Goal: Task Accomplishment & Management: Manage account settings

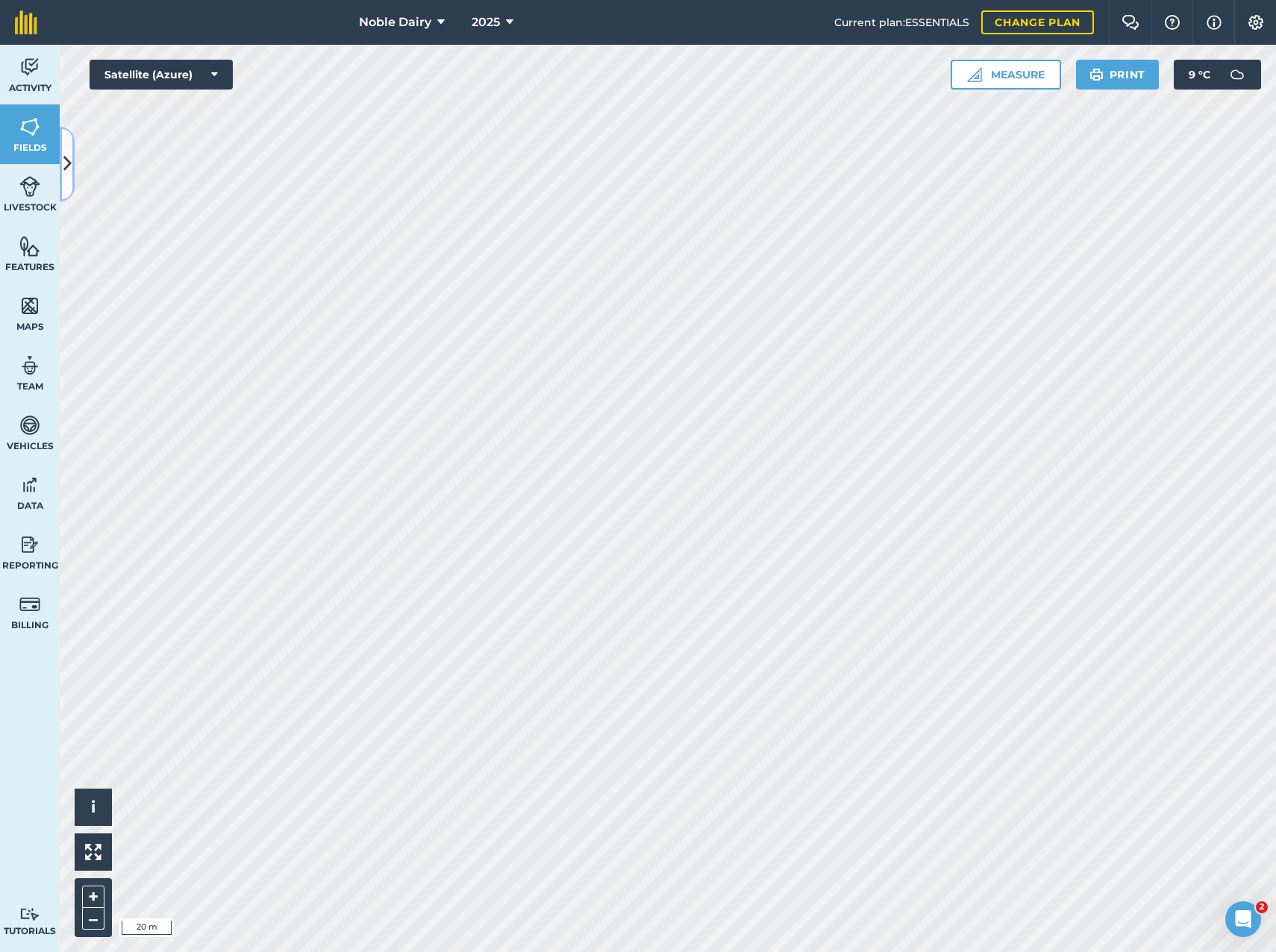
click at [70, 167] on icon at bounding box center [68, 163] width 8 height 26
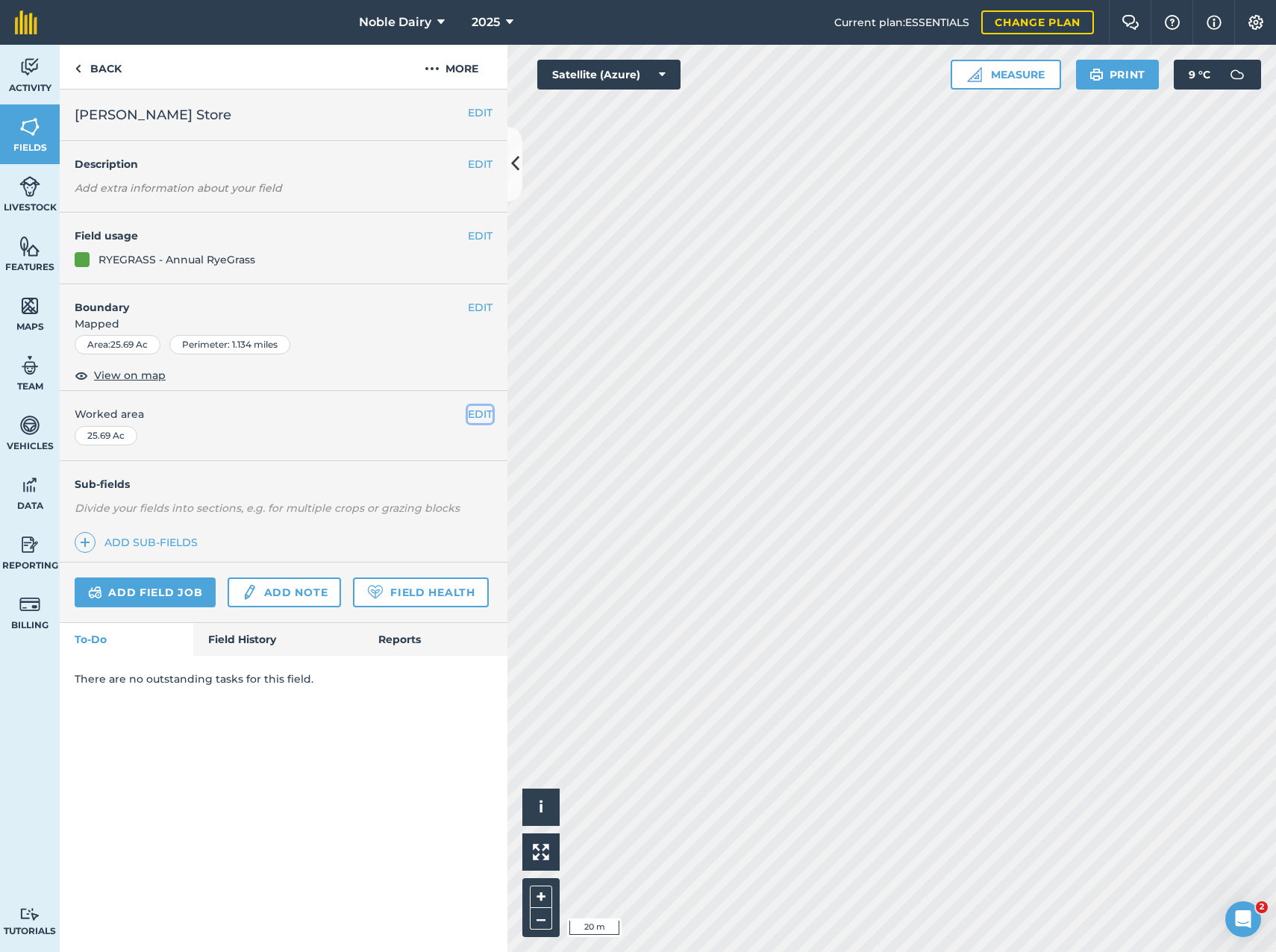
click at [492, 416] on button "EDIT" at bounding box center [480, 414] width 25 height 16
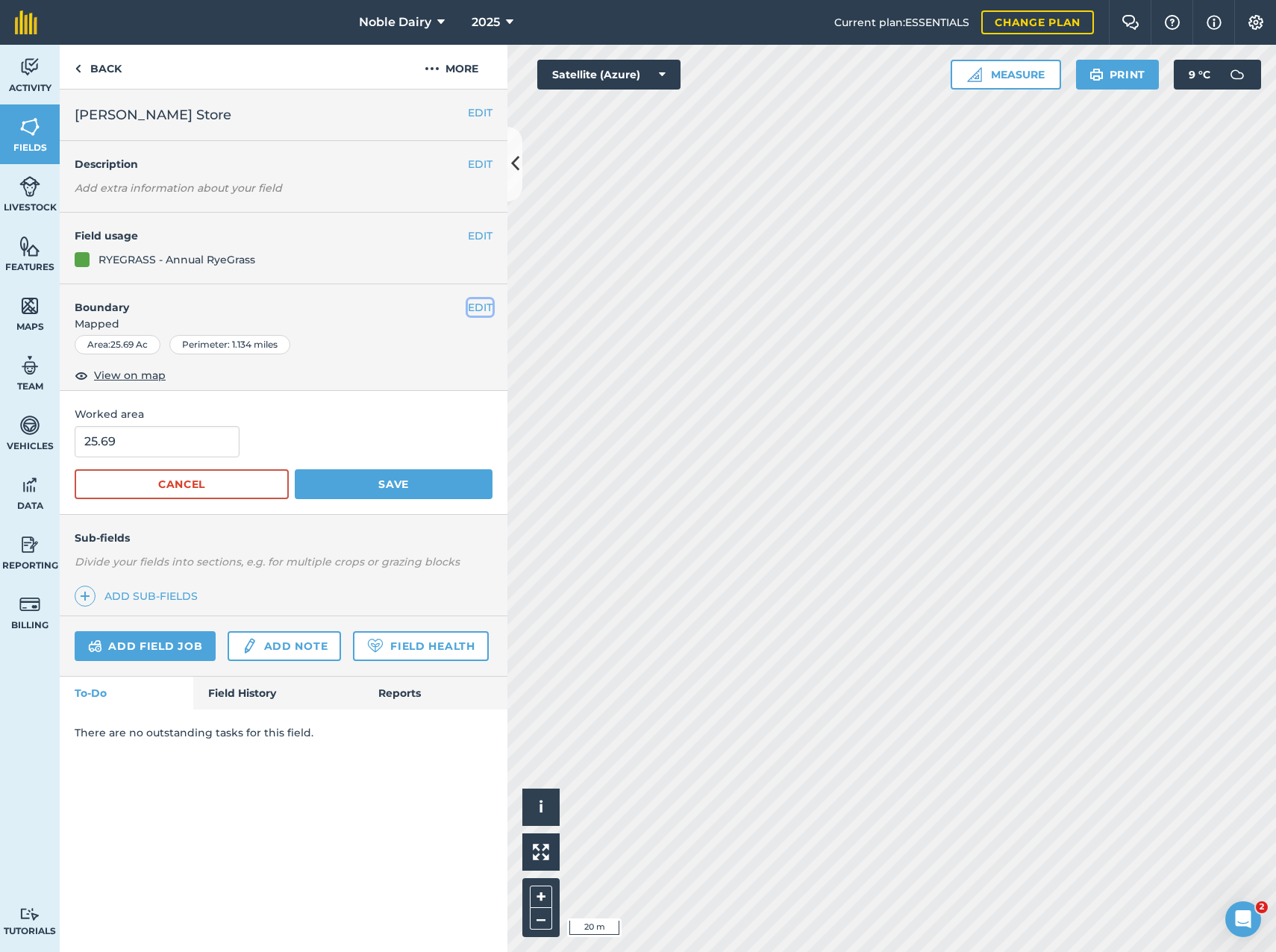
click at [474, 301] on button "EDIT" at bounding box center [480, 307] width 25 height 16
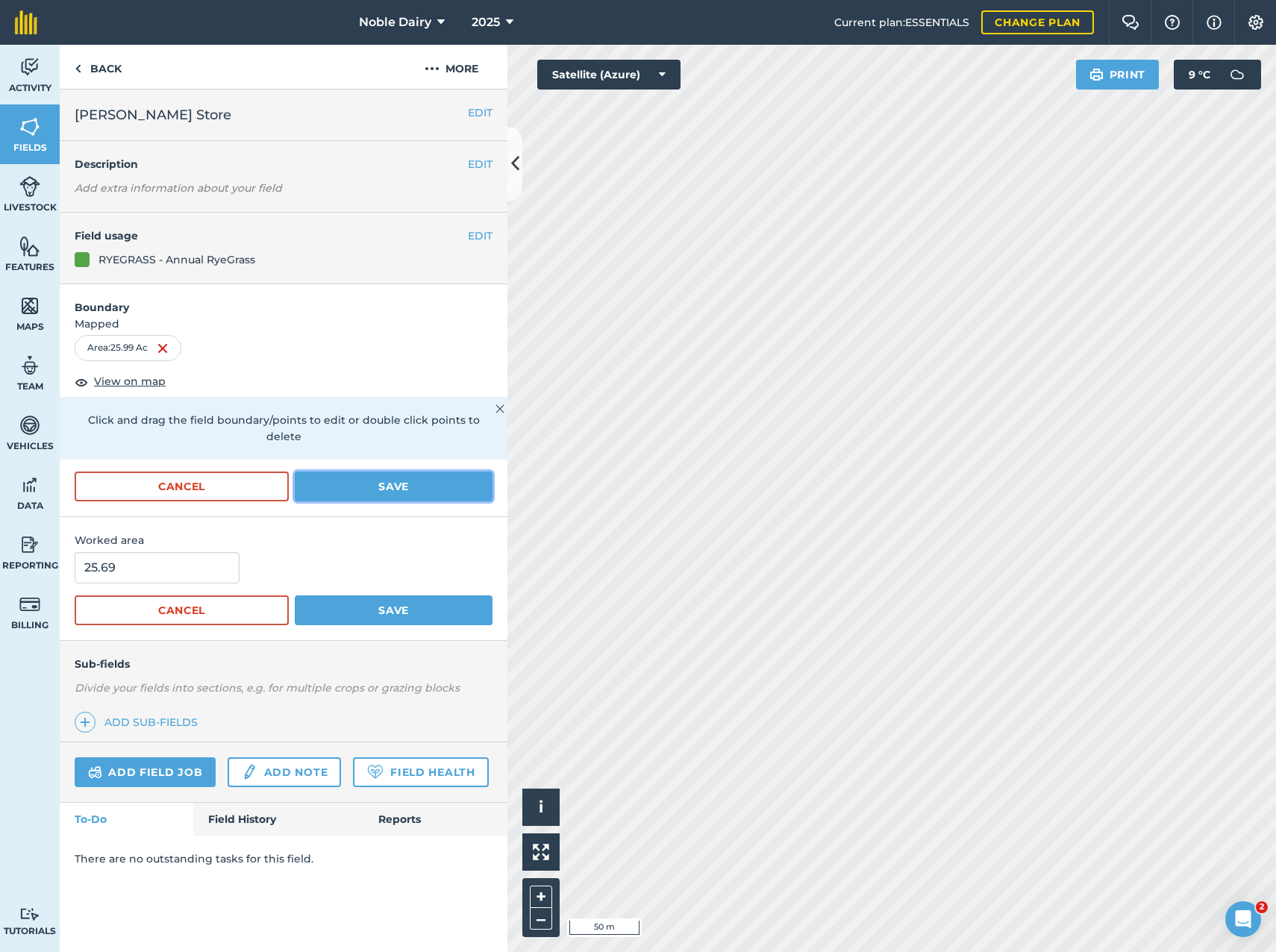
click at [401, 471] on button "Save" at bounding box center [393, 486] width 198 height 30
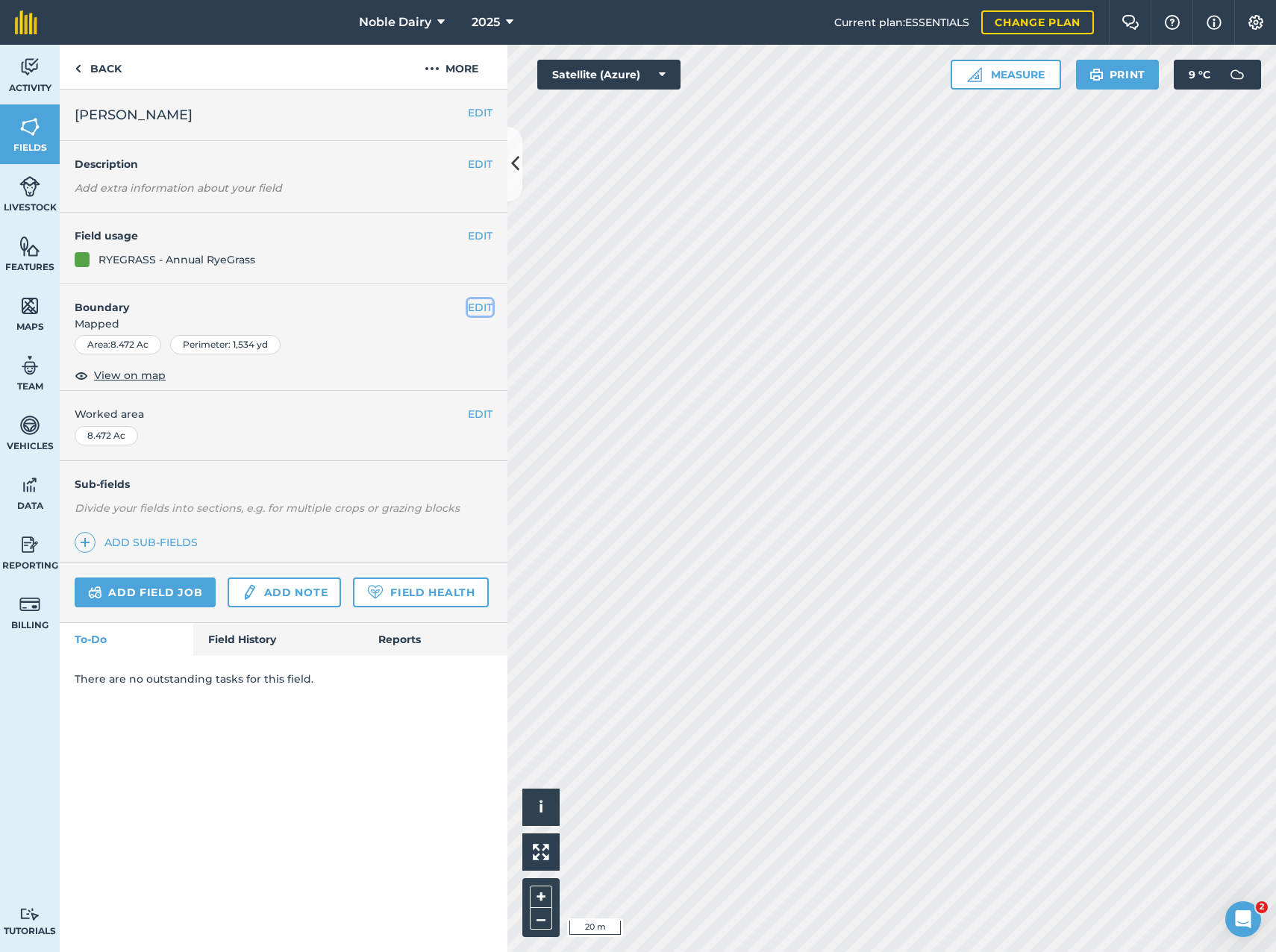
click at [472, 313] on button "EDIT" at bounding box center [480, 307] width 25 height 16
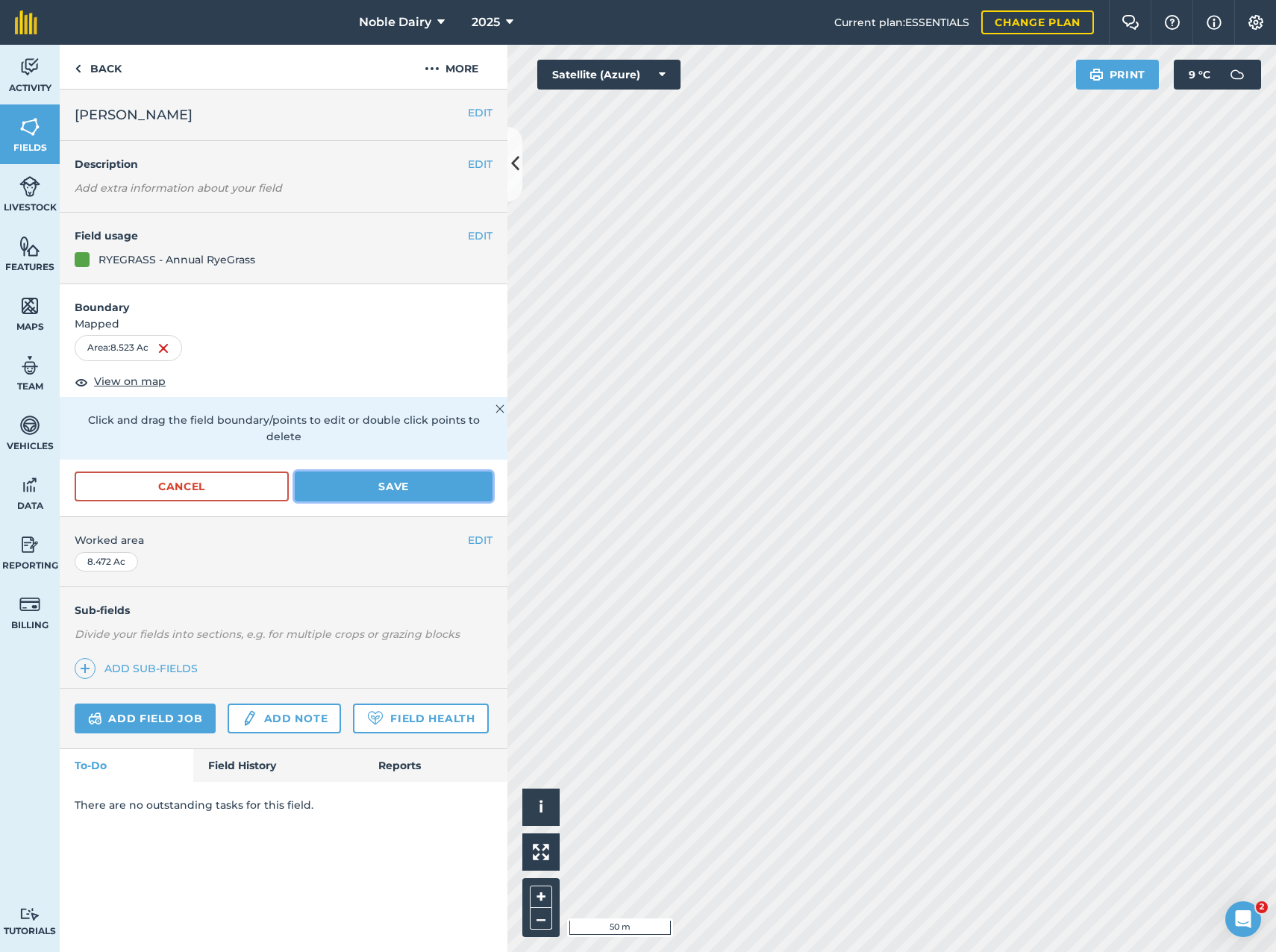
click at [432, 473] on button "Save" at bounding box center [393, 486] width 198 height 30
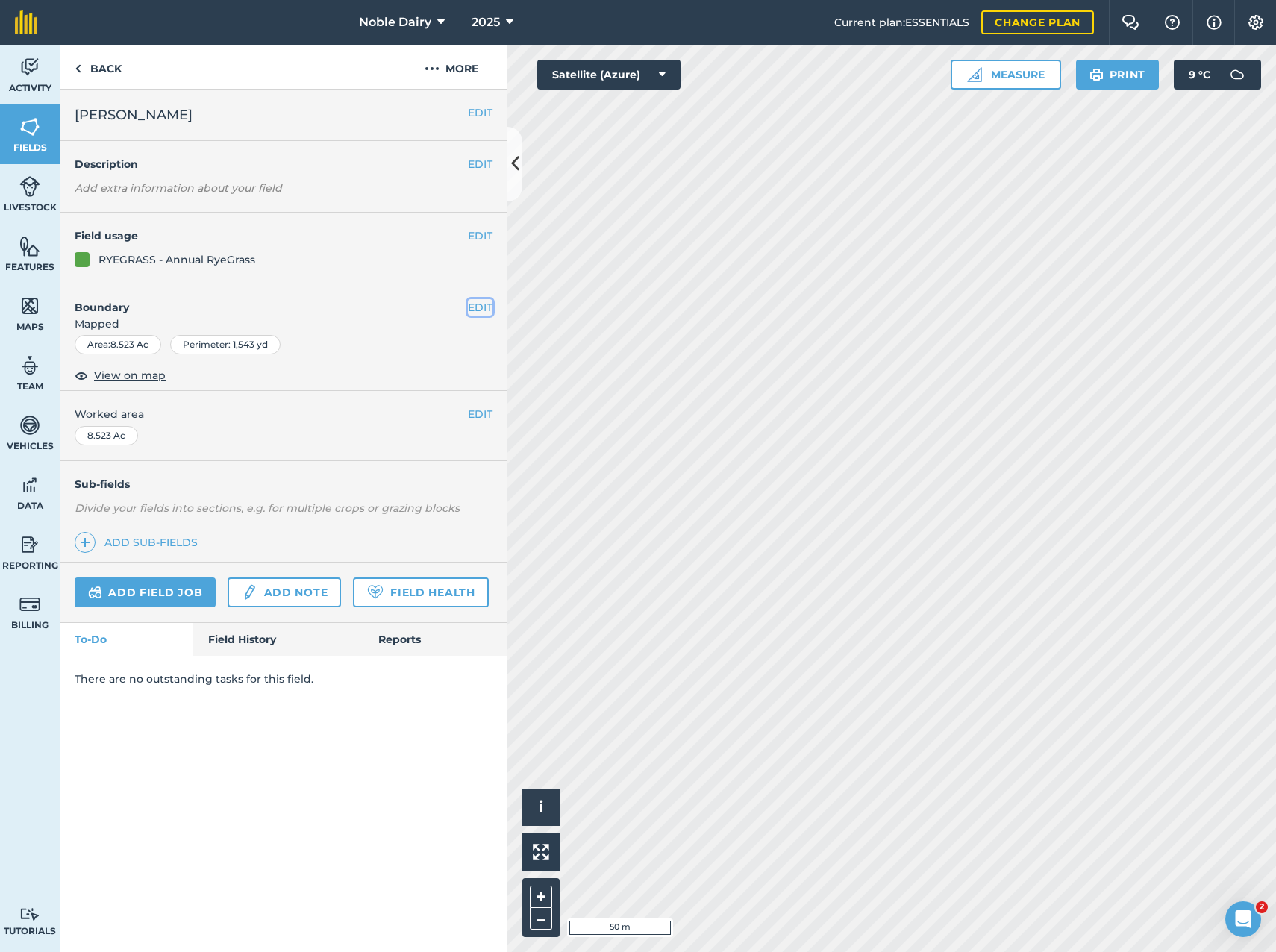
click at [480, 303] on button "EDIT" at bounding box center [480, 307] width 25 height 16
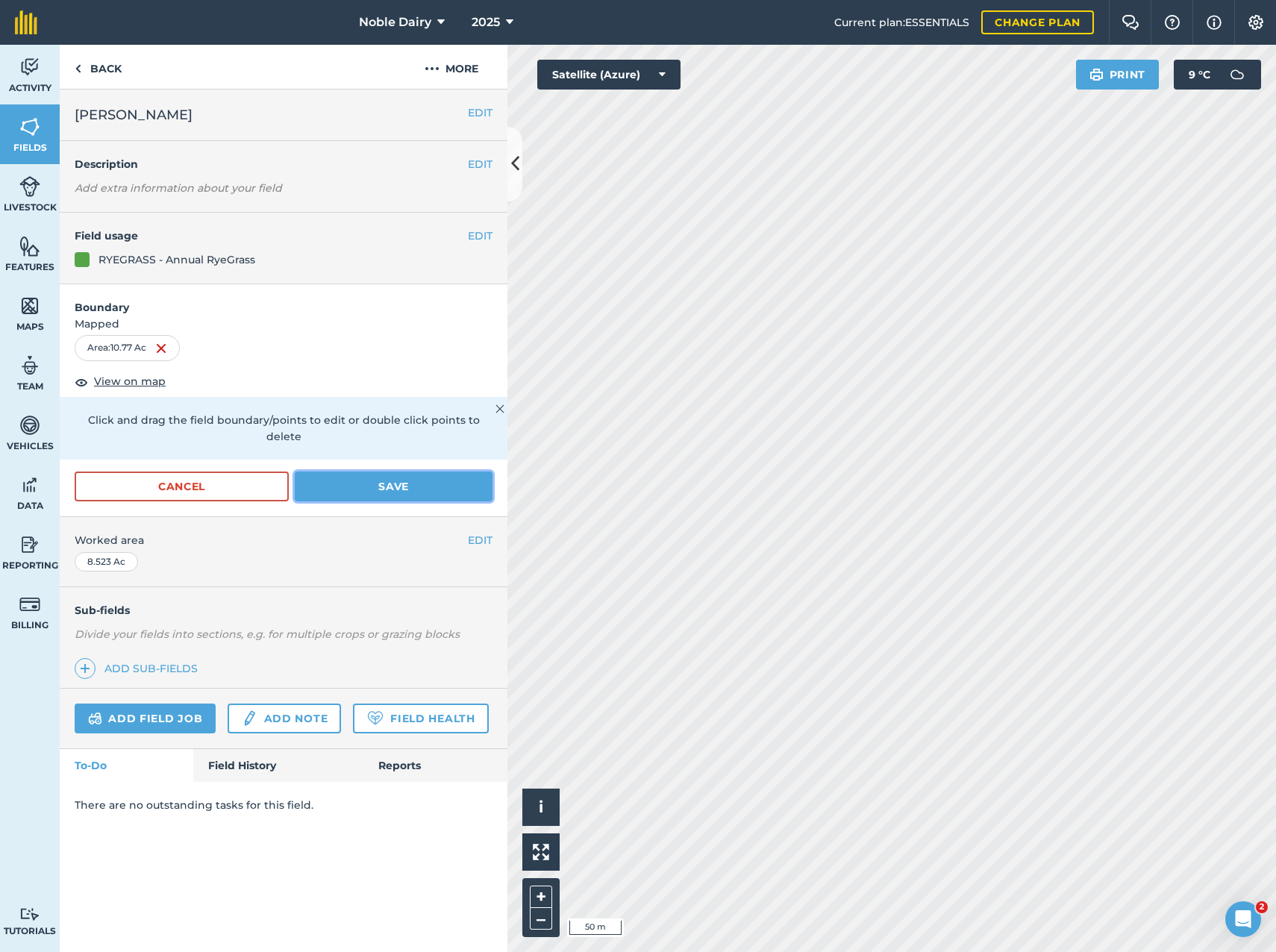
click at [399, 471] on button "Save" at bounding box center [393, 486] width 198 height 30
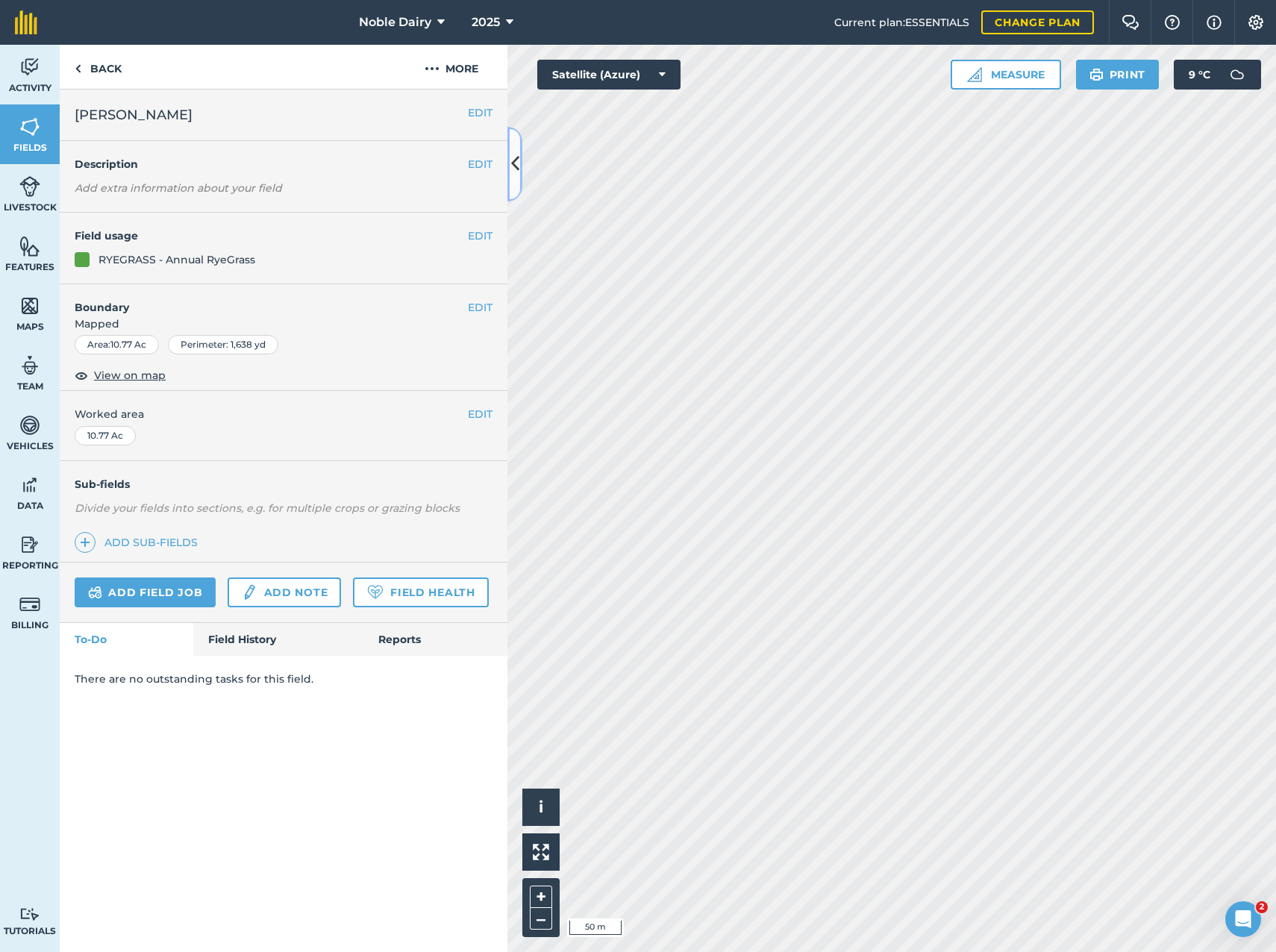
click at [512, 184] on button at bounding box center [515, 164] width 15 height 75
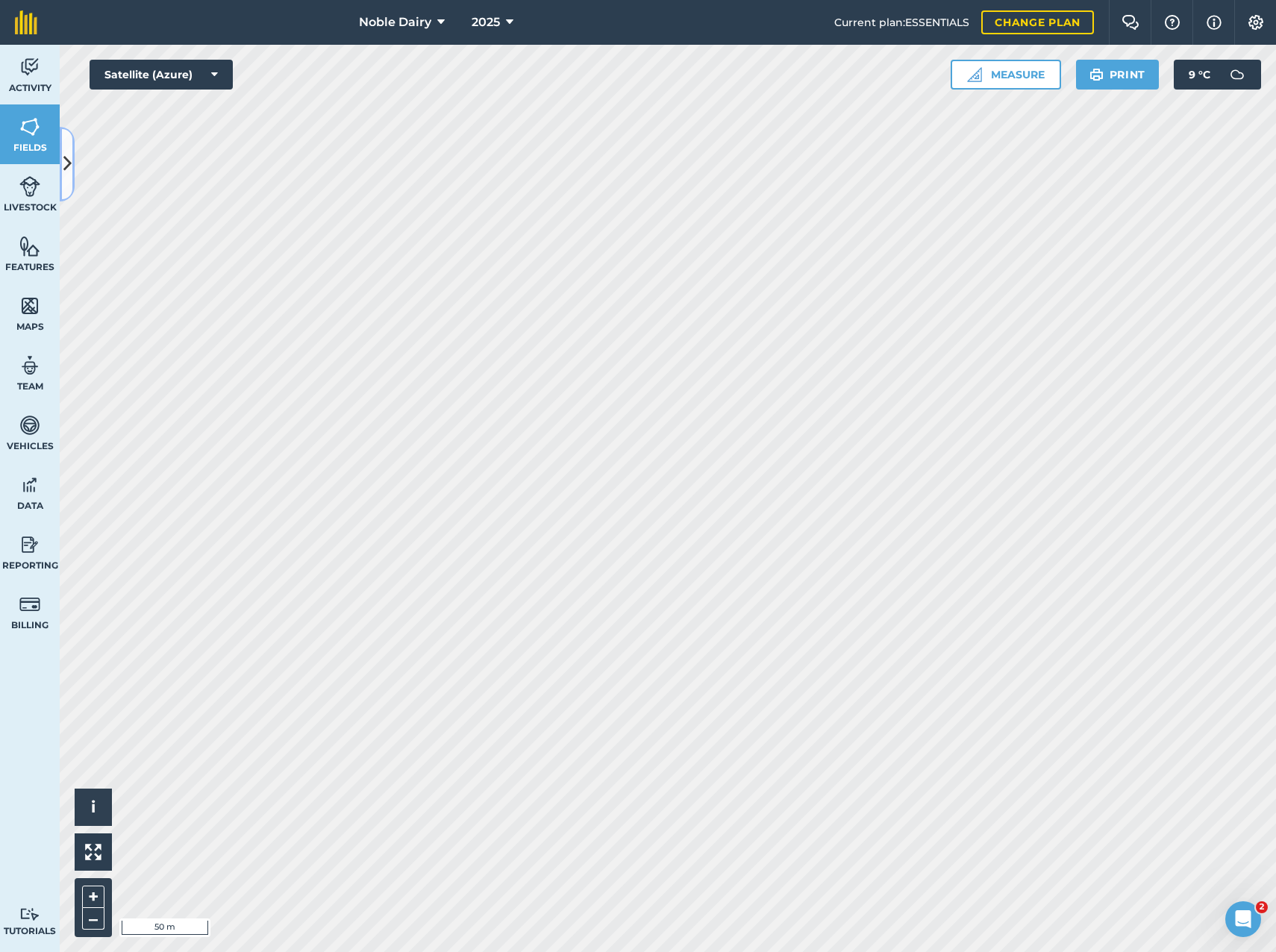
click at [68, 170] on icon at bounding box center [68, 163] width 8 height 26
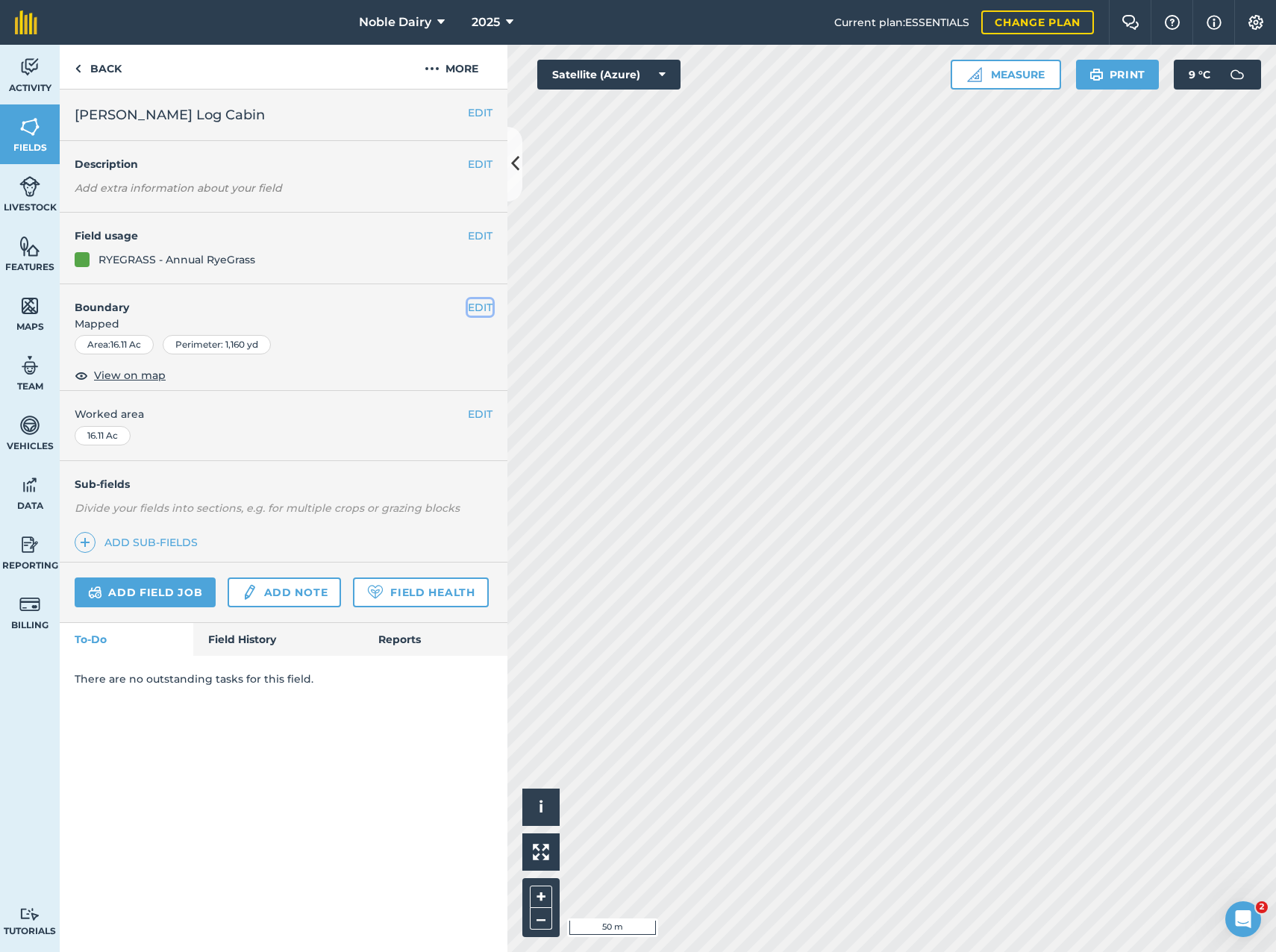
click at [478, 311] on button "EDIT" at bounding box center [480, 307] width 25 height 16
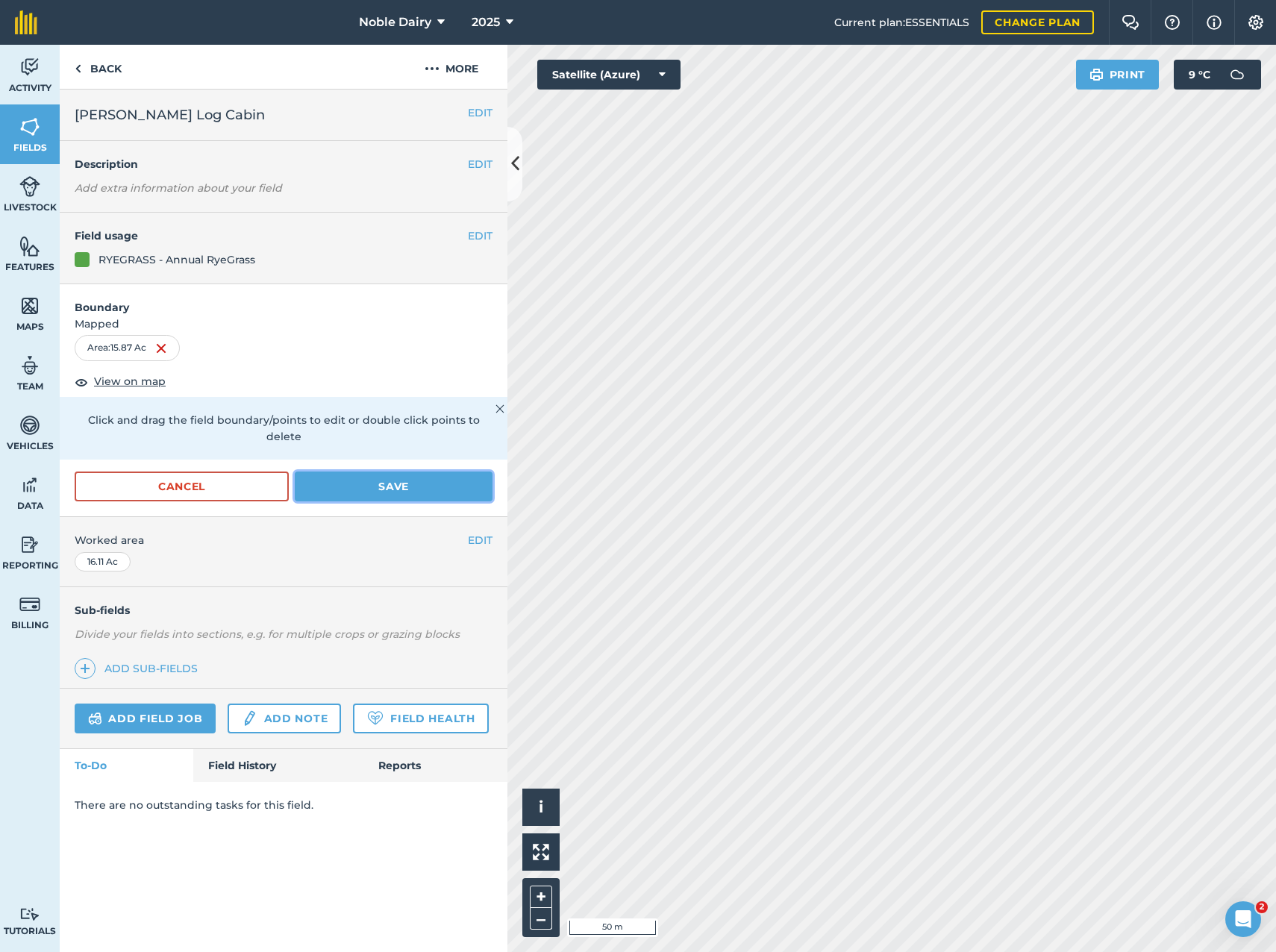
click at [377, 476] on button "Save" at bounding box center [393, 486] width 198 height 30
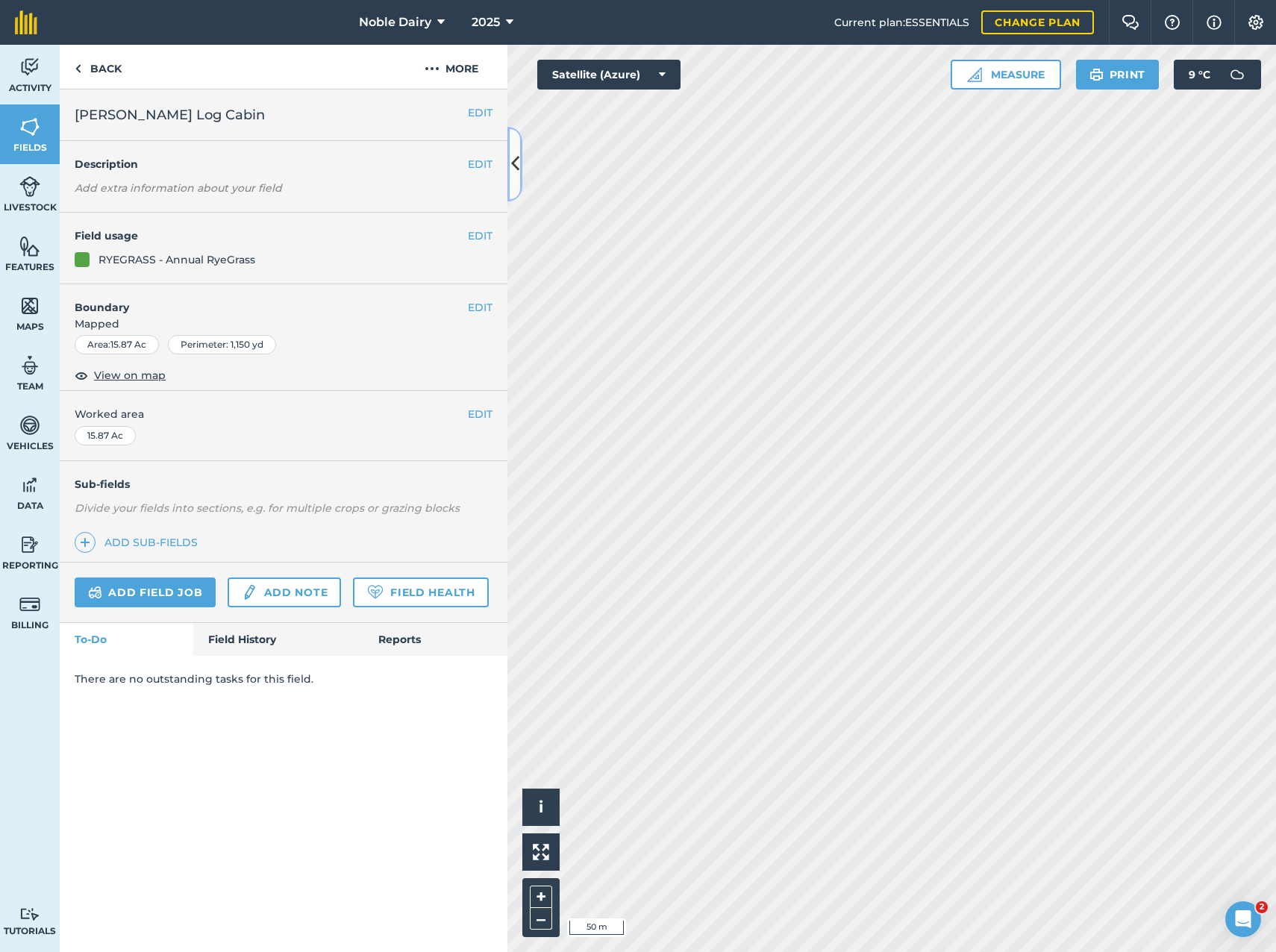
click at [512, 156] on icon at bounding box center [516, 163] width 8 height 26
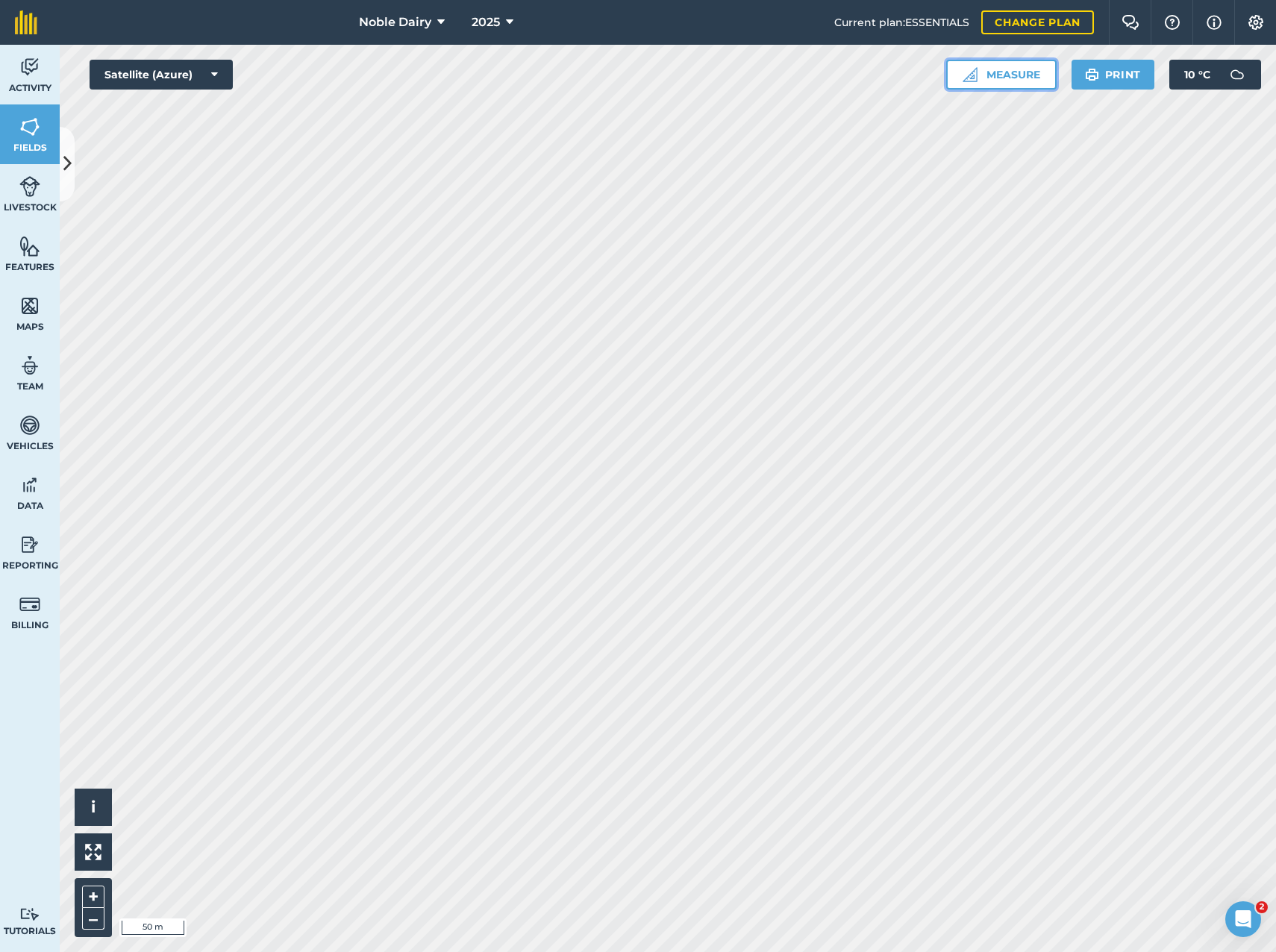
click at [1007, 71] on button "Measure" at bounding box center [1002, 74] width 110 height 30
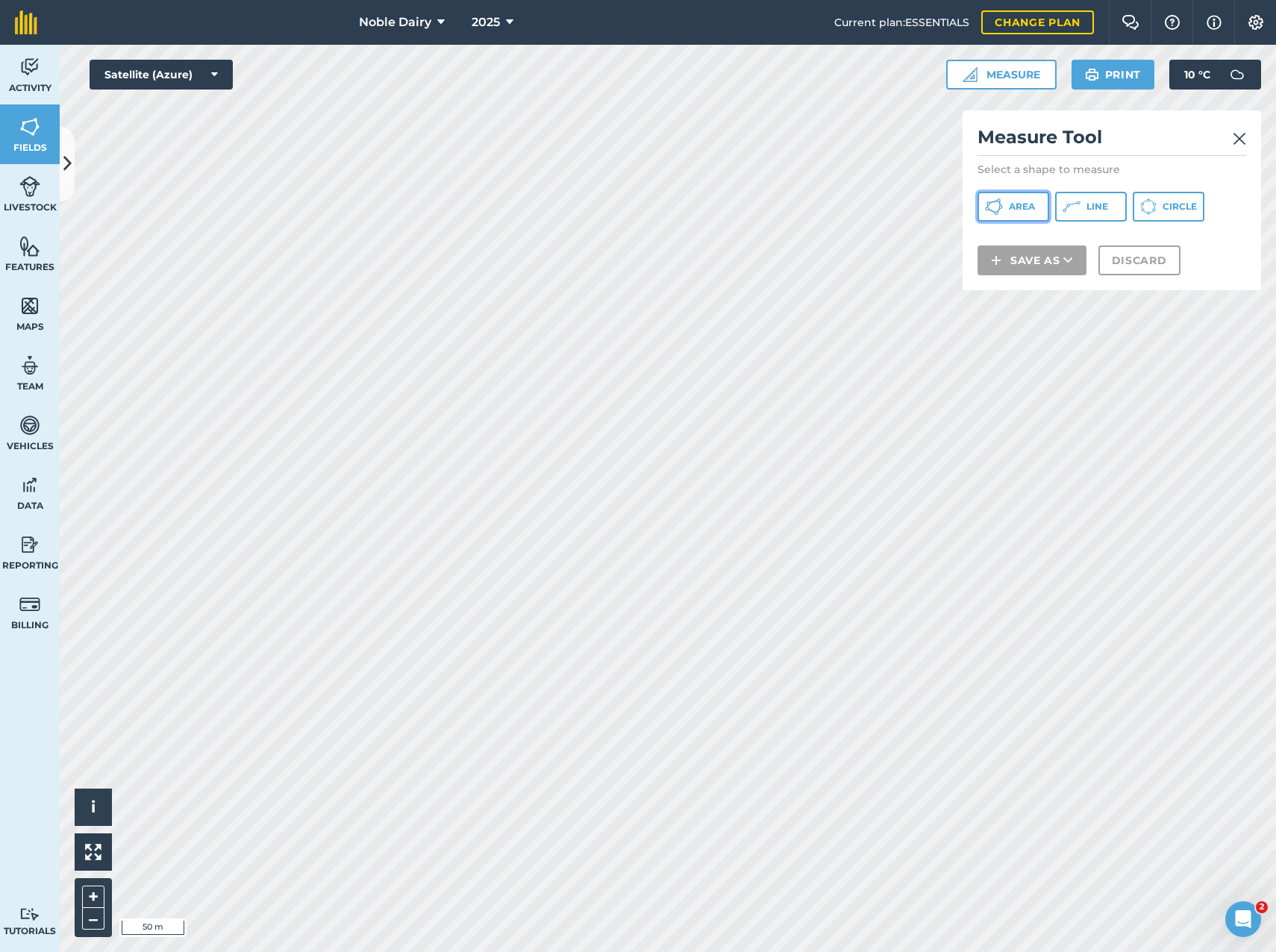
drag, startPoint x: 1007, startPoint y: 217, endPoint x: 1008, endPoint y: 209, distance: 8.1
click at [1007, 216] on button "Area" at bounding box center [1013, 206] width 71 height 30
click at [1236, 136] on img at bounding box center [1239, 138] width 14 height 18
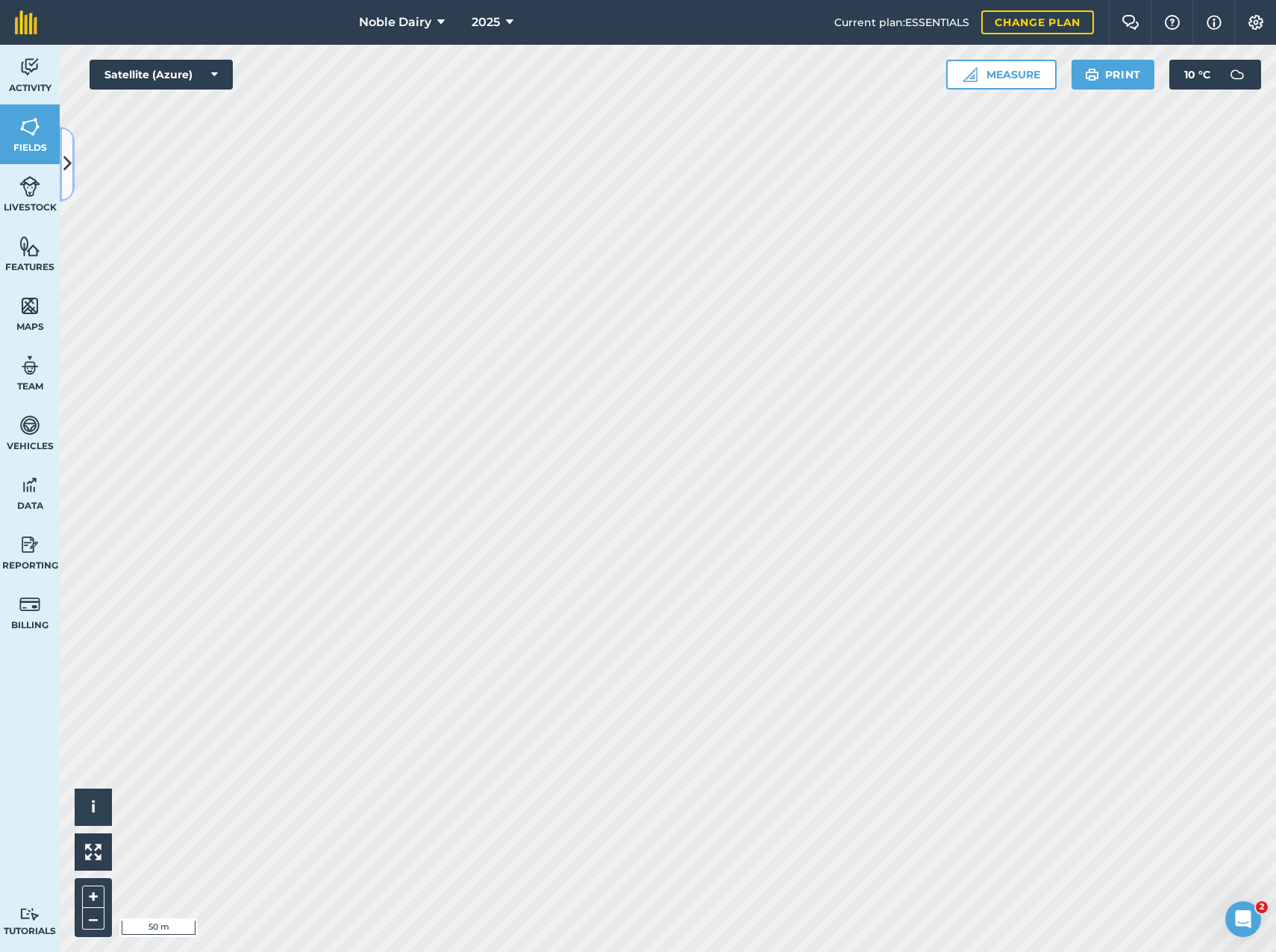
click at [69, 149] on button at bounding box center [67, 164] width 15 height 75
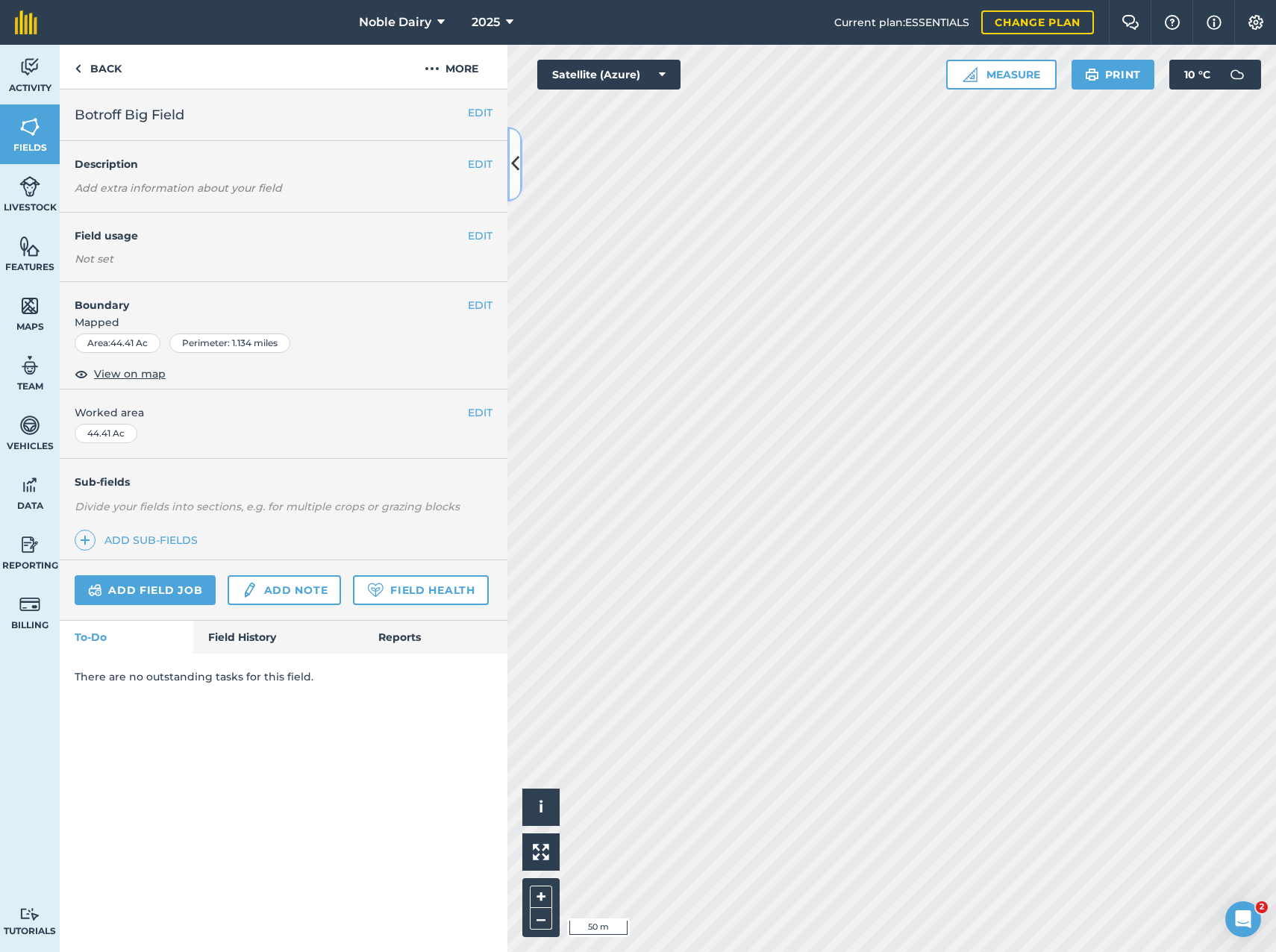
click at [518, 169] on icon at bounding box center [516, 163] width 8 height 26
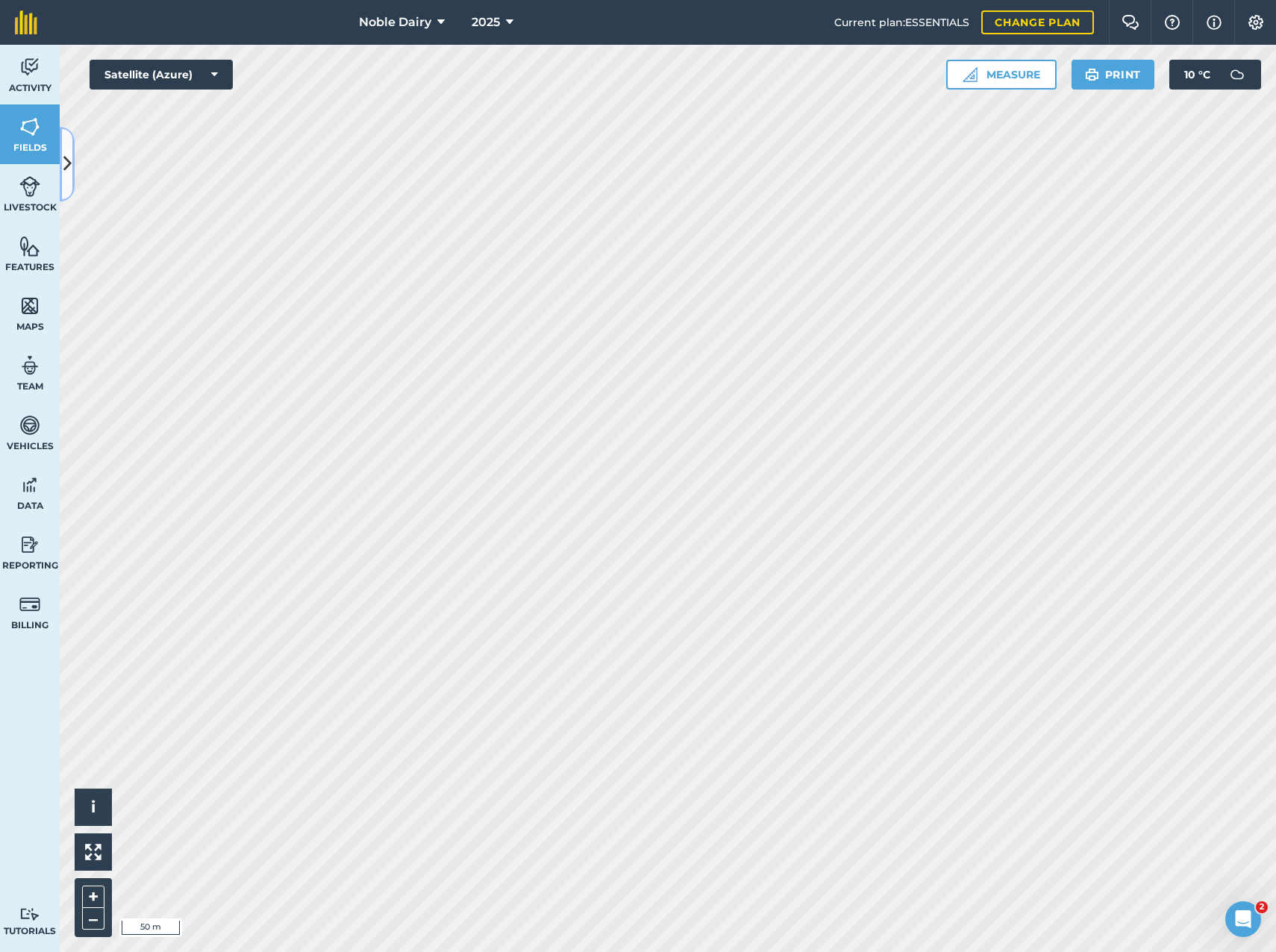
click at [69, 162] on icon at bounding box center [68, 163] width 8 height 26
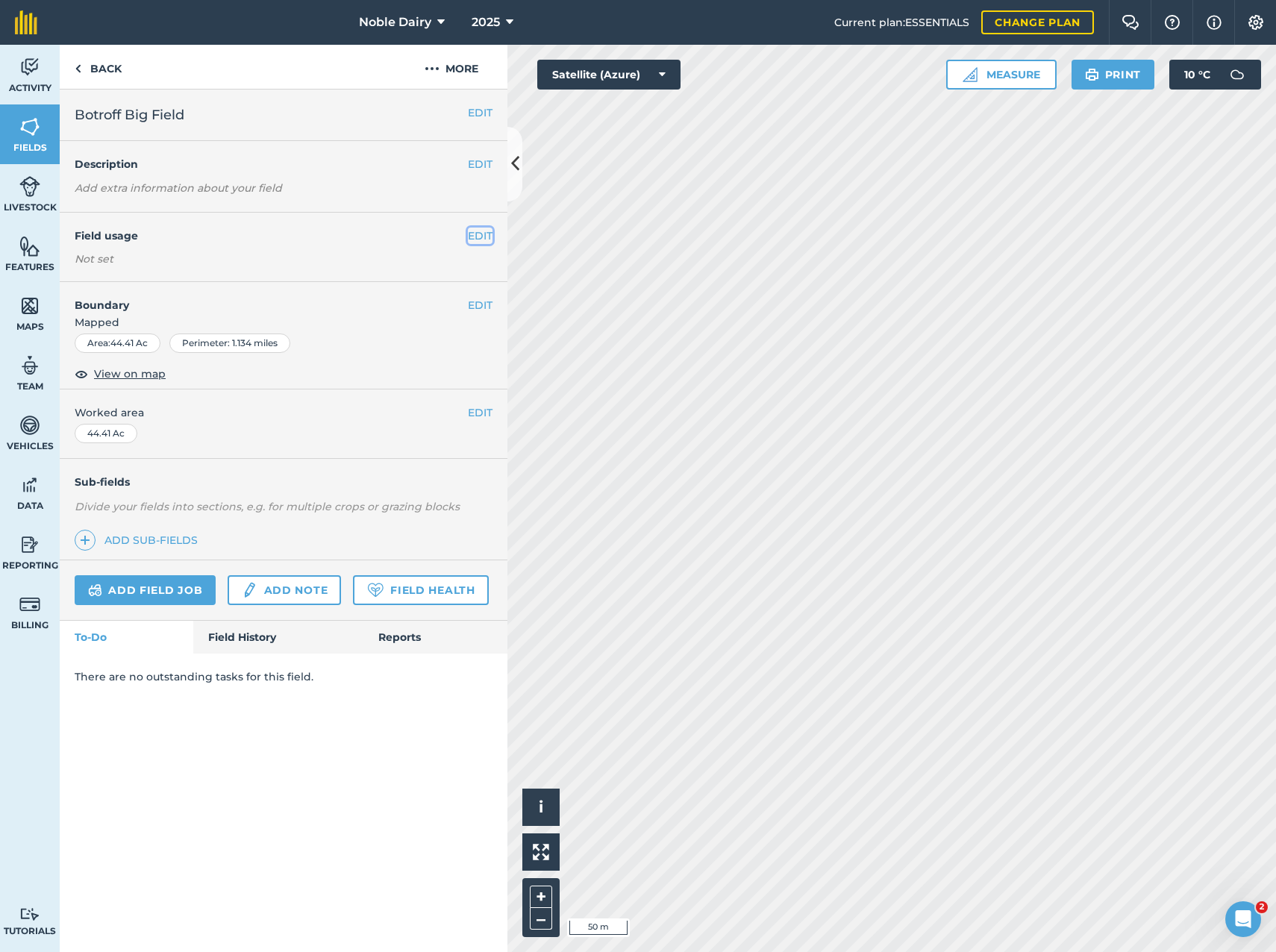
click at [483, 233] on button "EDIT" at bounding box center [480, 235] width 25 height 16
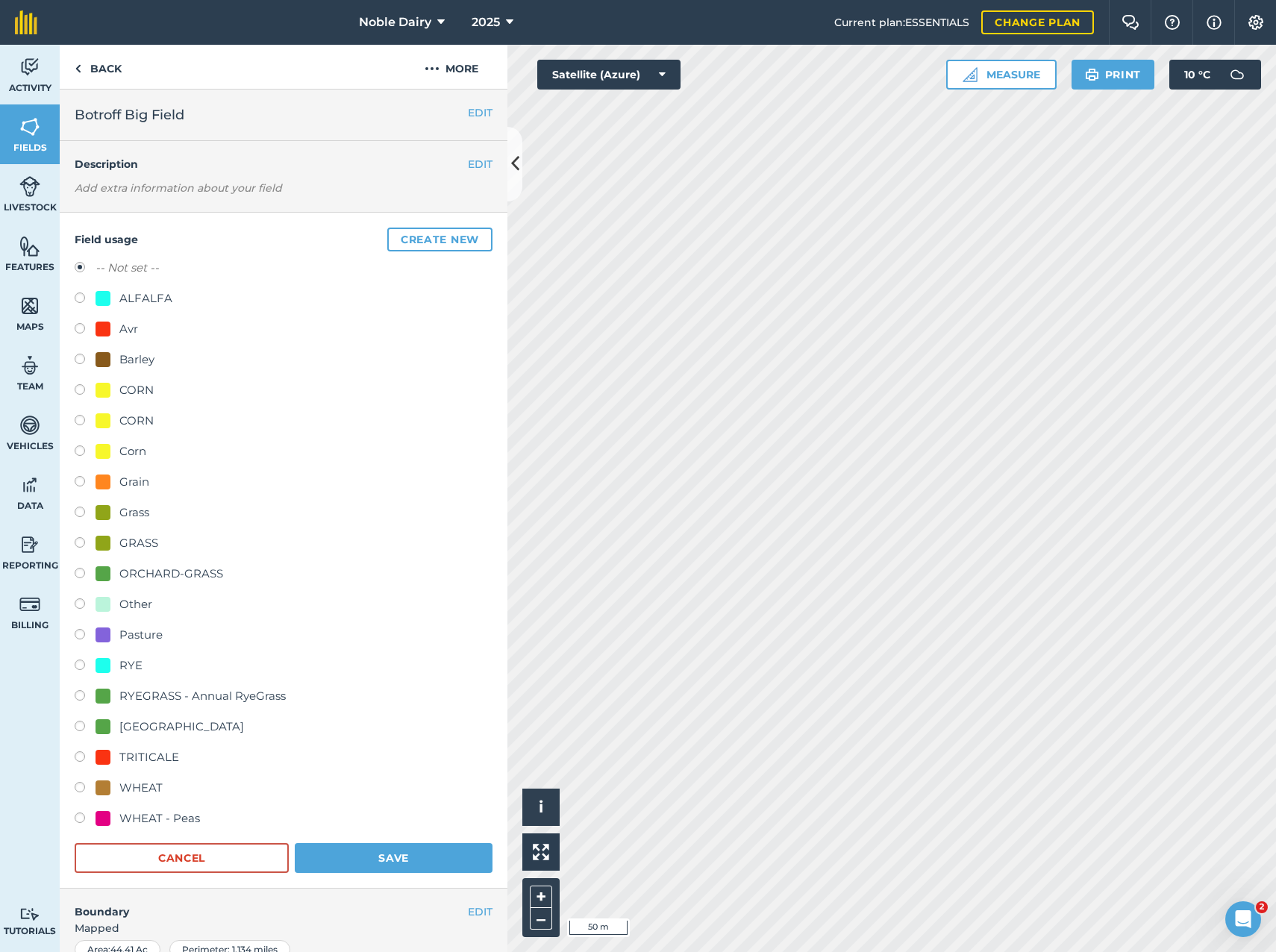
click at [150, 301] on div "ALFALFA" at bounding box center [146, 298] width 53 height 18
radio input "true"
radio input "false"
click at [392, 862] on button "Save" at bounding box center [393, 858] width 198 height 30
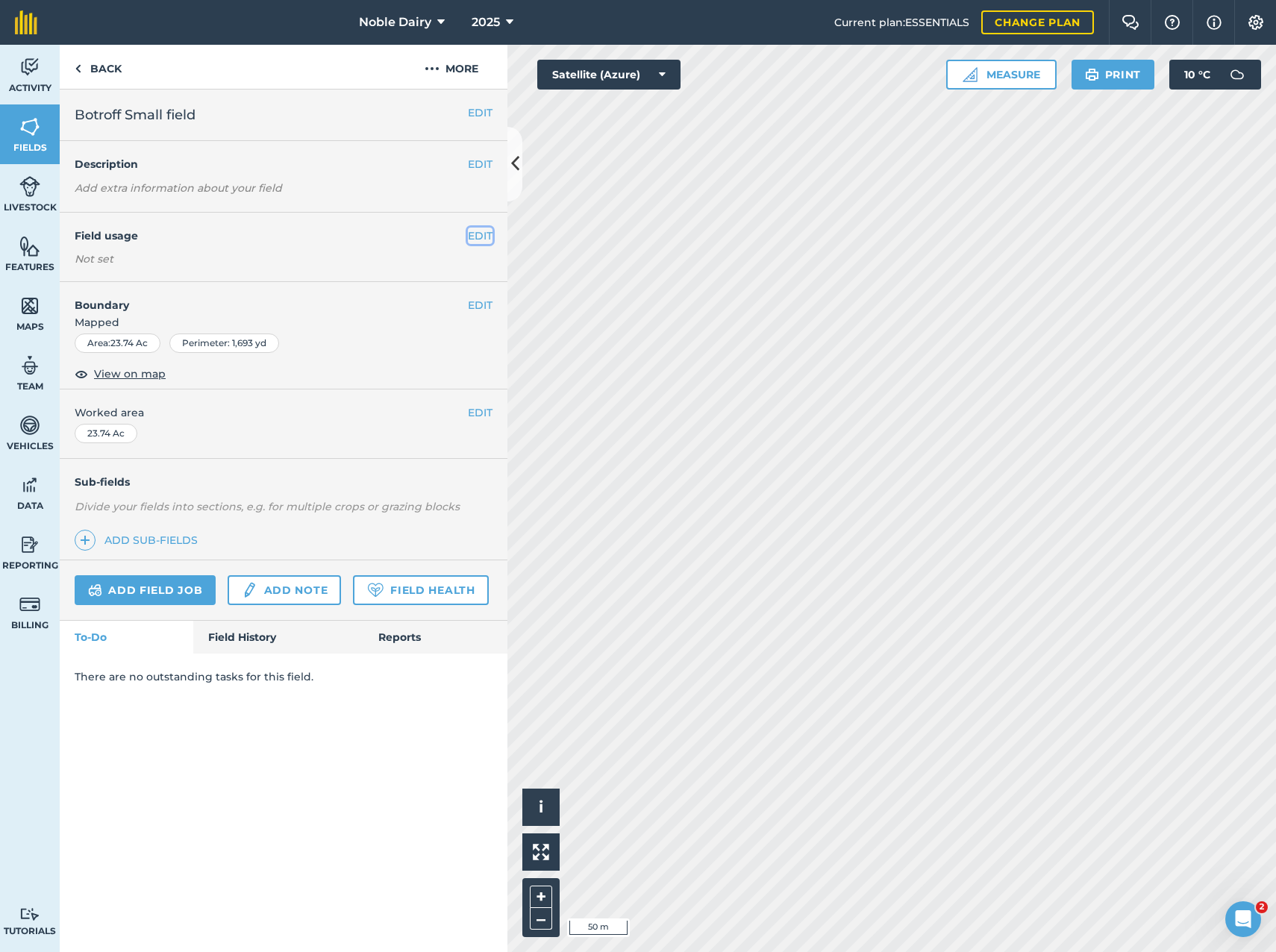
click at [486, 236] on button "EDIT" at bounding box center [480, 235] width 25 height 16
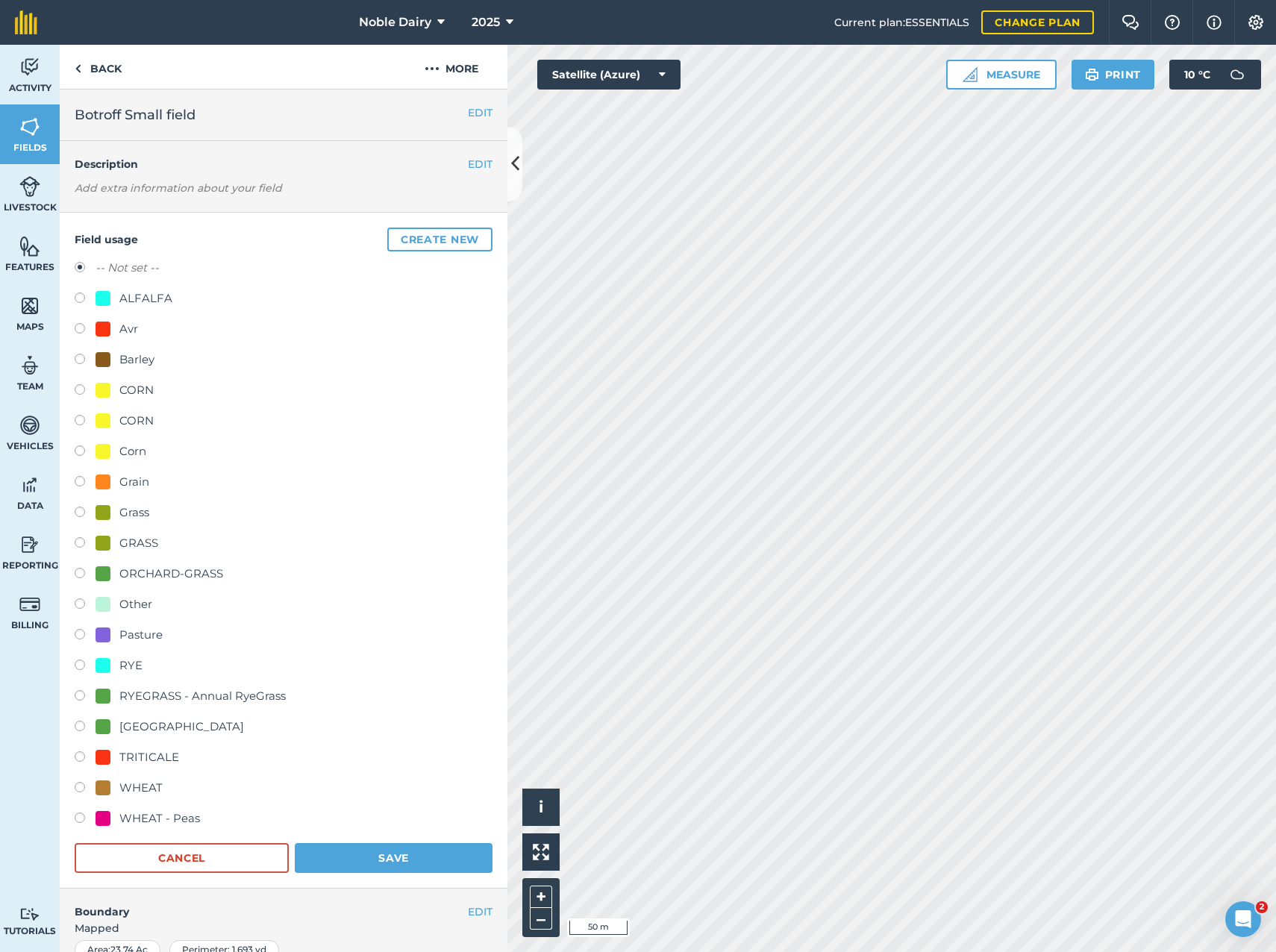
click at [143, 292] on div "ALFALFA" at bounding box center [146, 298] width 53 height 18
radio input "true"
click at [126, 272] on label "-- Not set --" at bounding box center [127, 268] width 64 height 18
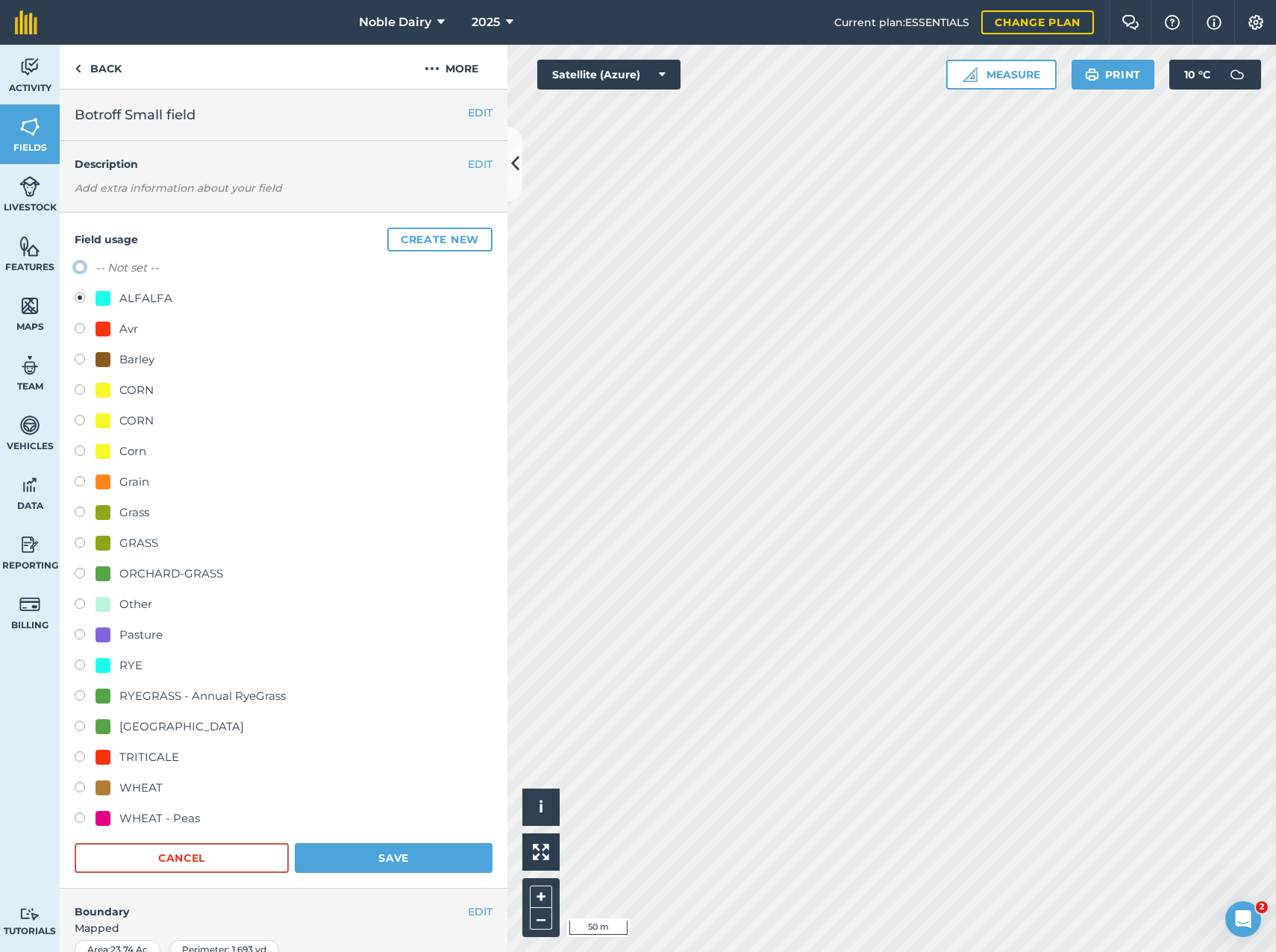
radio input "true"
radio input "false"
click at [376, 859] on button "Save" at bounding box center [393, 858] width 198 height 30
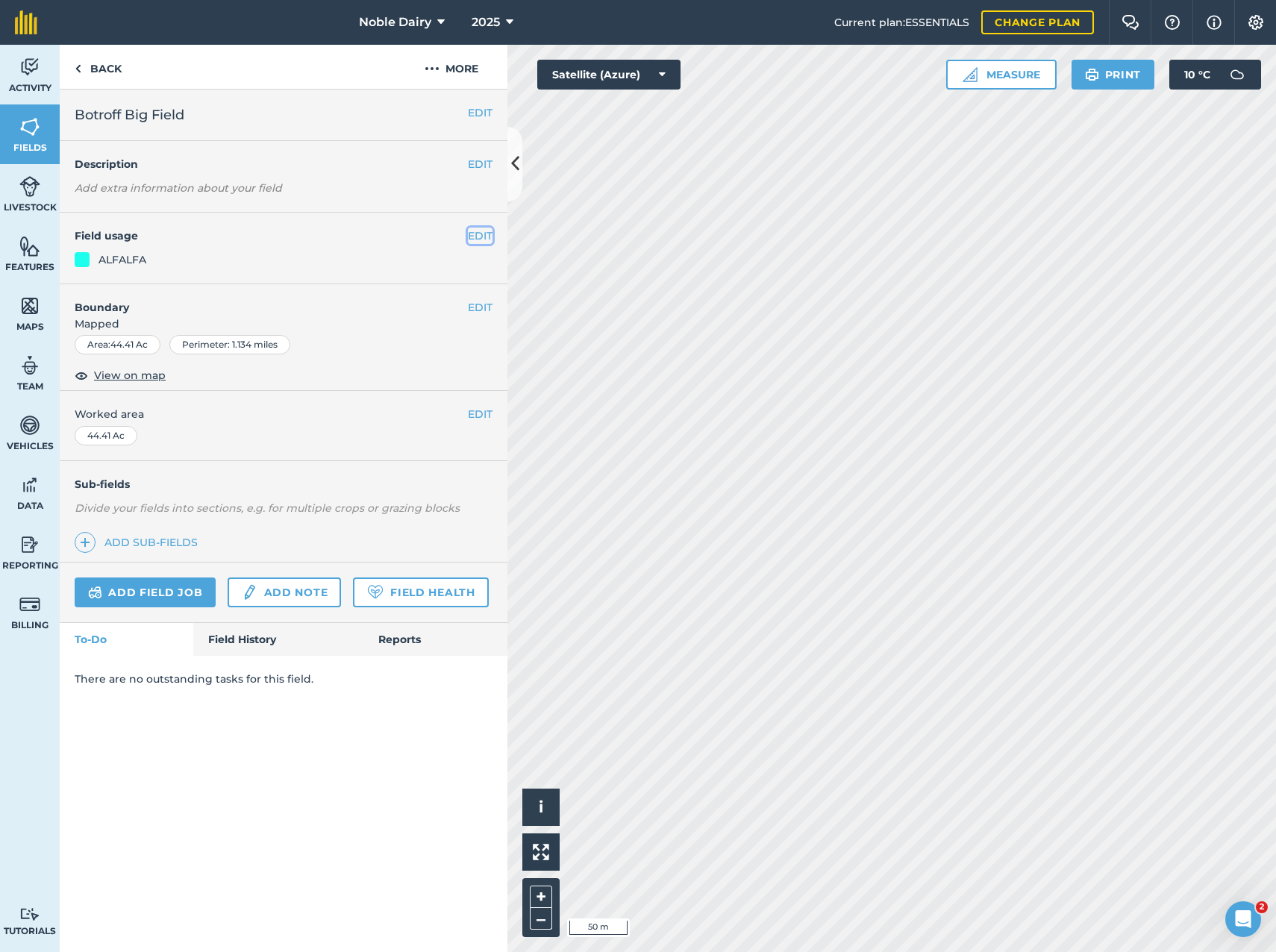
click at [470, 240] on button "EDIT" at bounding box center [480, 235] width 25 height 16
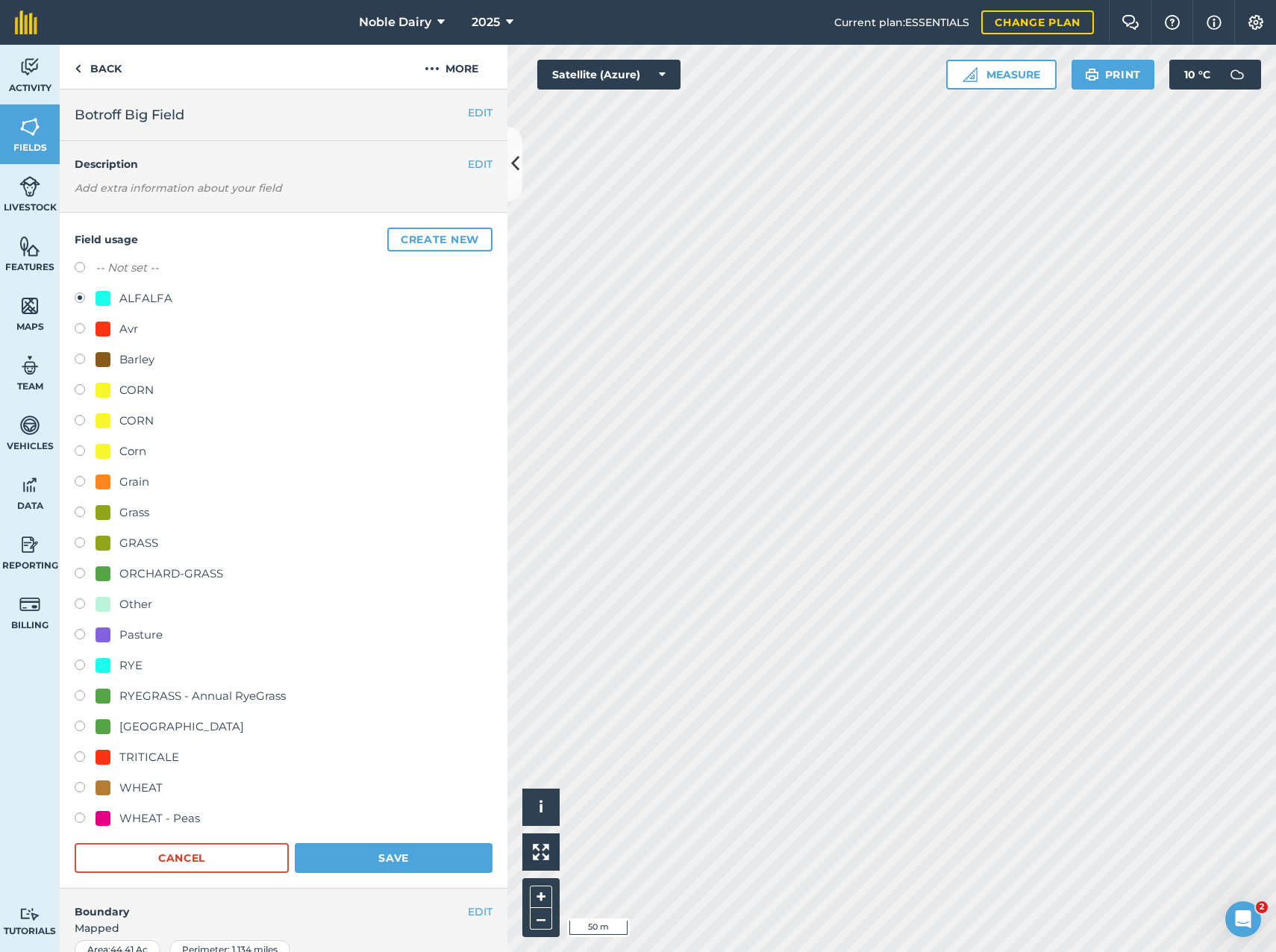
click at [128, 267] on label "-- Not set --" at bounding box center [127, 268] width 64 height 18
radio input "true"
radio input "false"
click at [387, 848] on button "Save" at bounding box center [393, 858] width 198 height 30
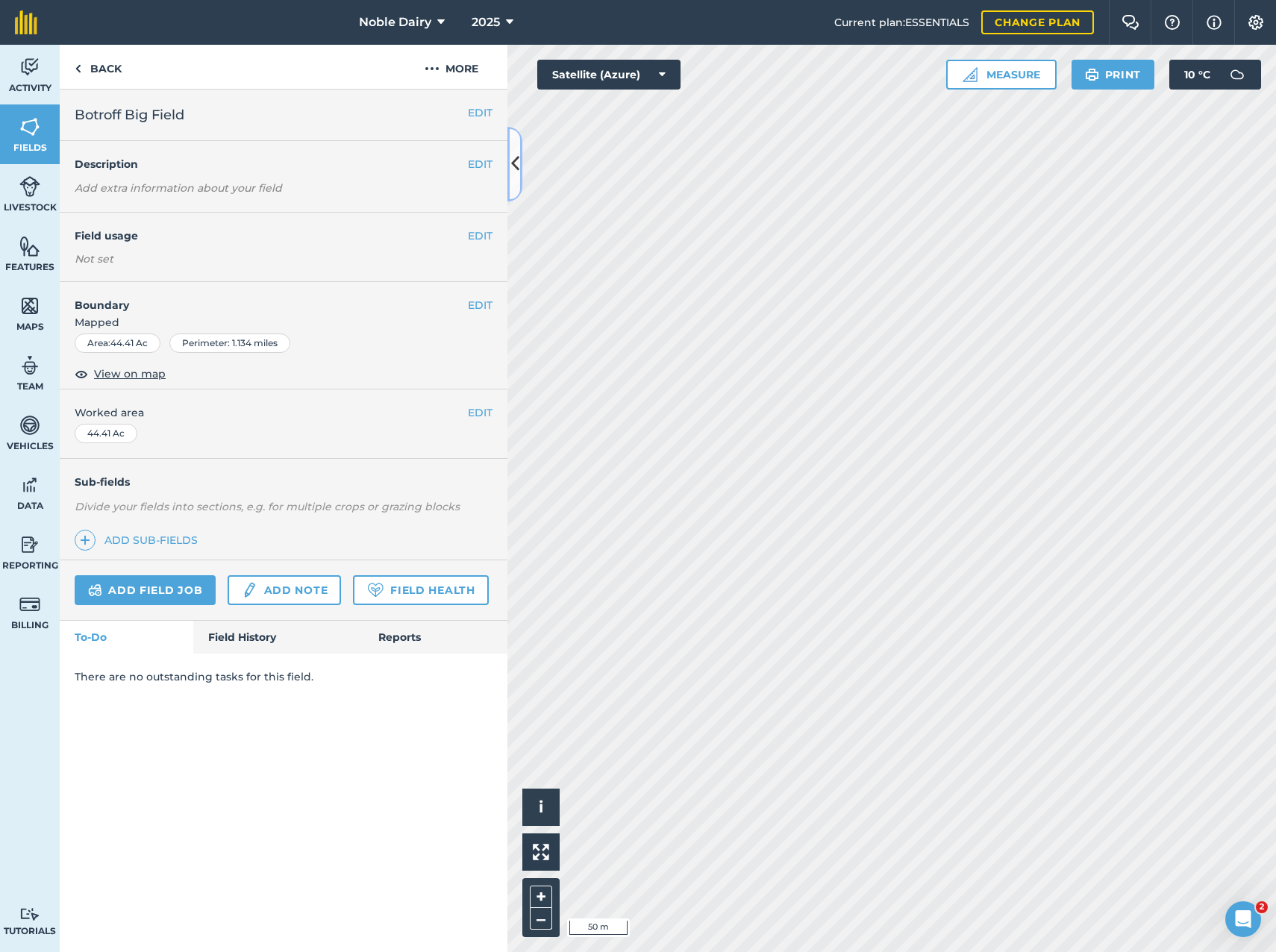
click at [518, 172] on icon at bounding box center [516, 163] width 8 height 26
